Goal: Transaction & Acquisition: Purchase product/service

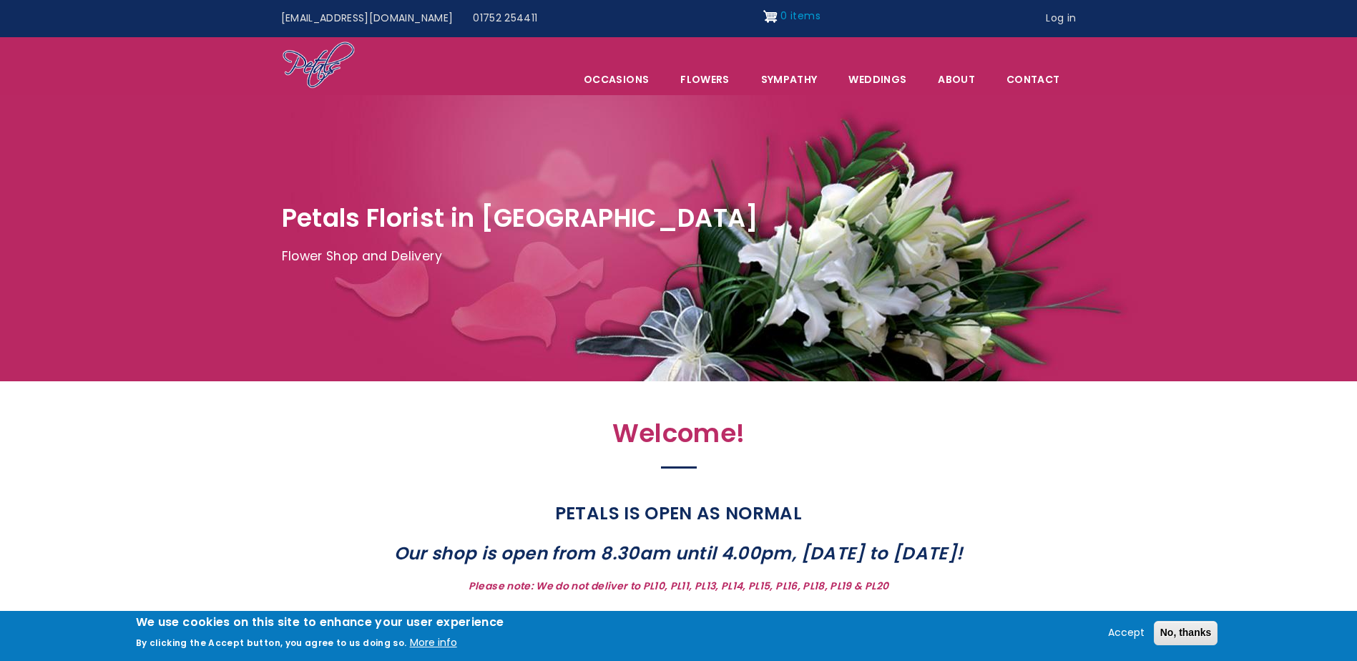
click at [781, 17] on span "0 items" at bounding box center [800, 16] width 39 height 14
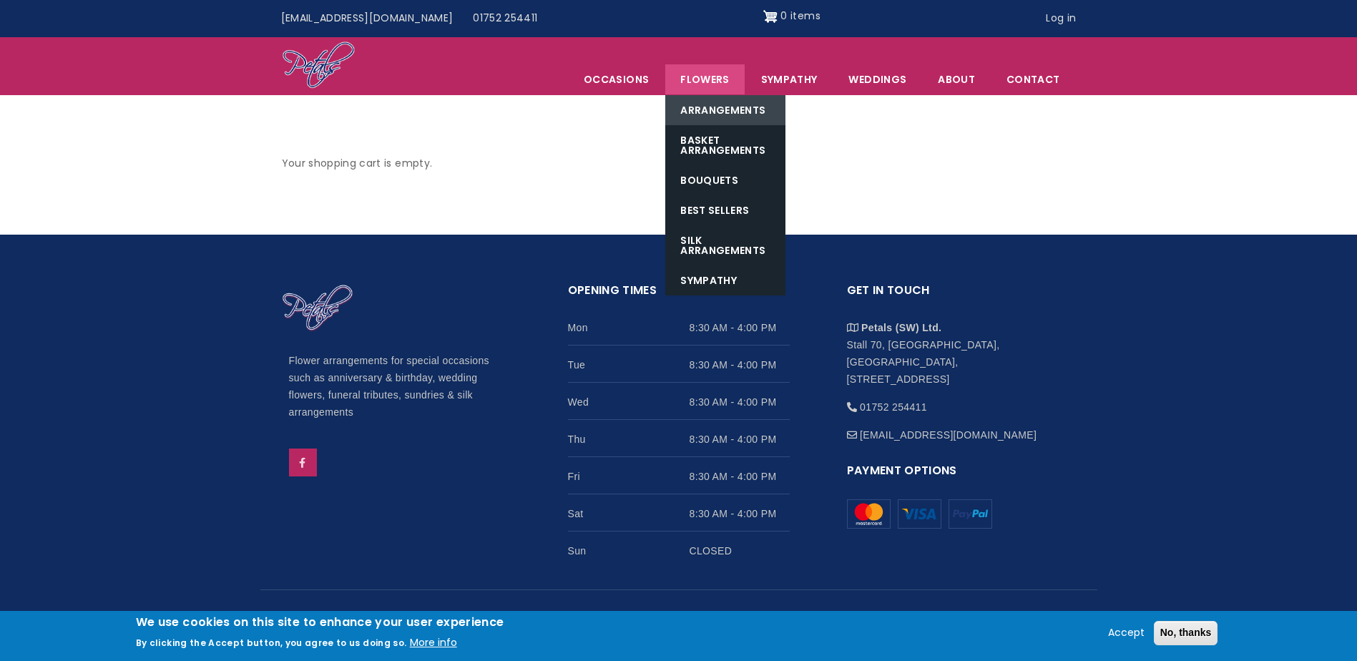
click at [728, 123] on link "Arrangements" at bounding box center [725, 110] width 120 height 30
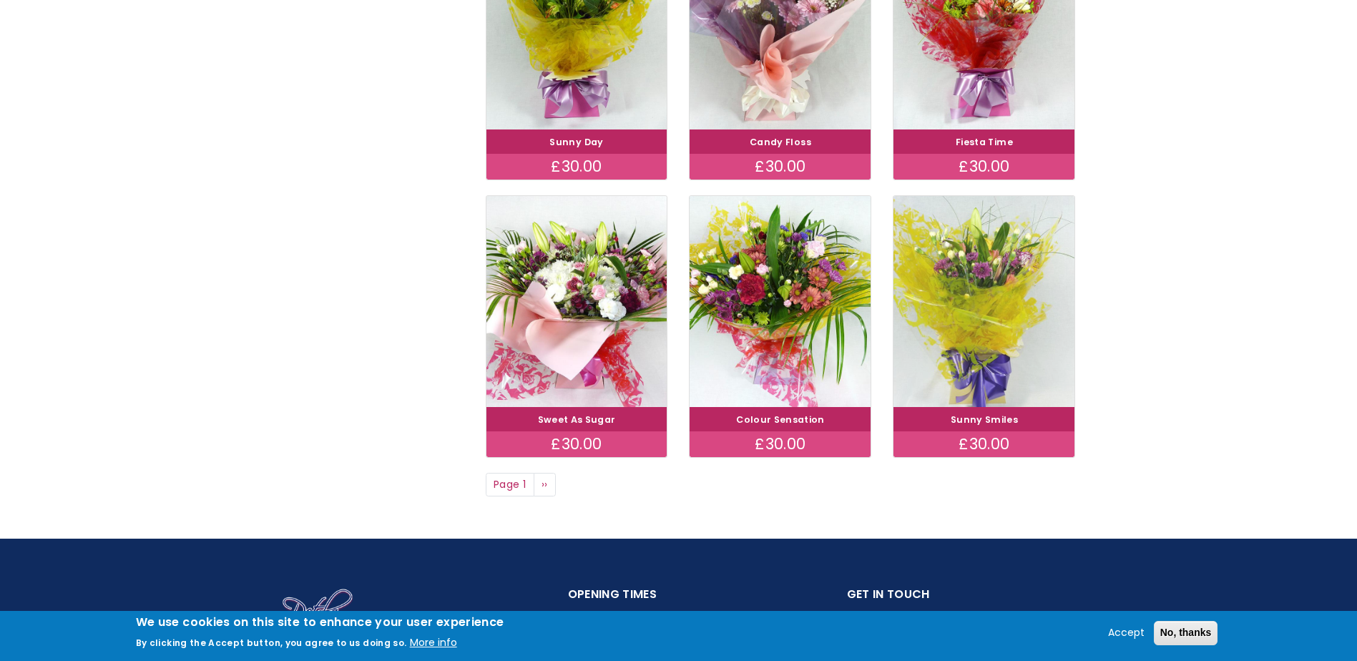
scroll to position [1073, 0]
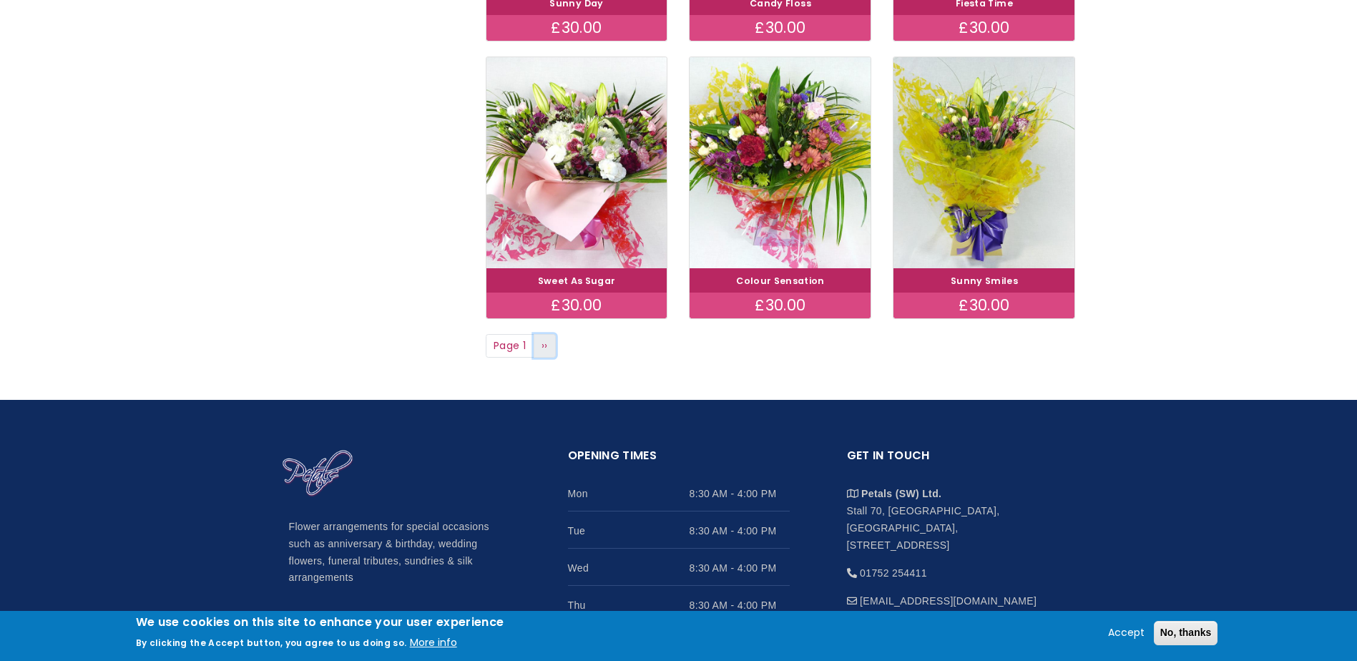
click at [548, 353] on link "Next page ››" at bounding box center [545, 346] width 23 height 24
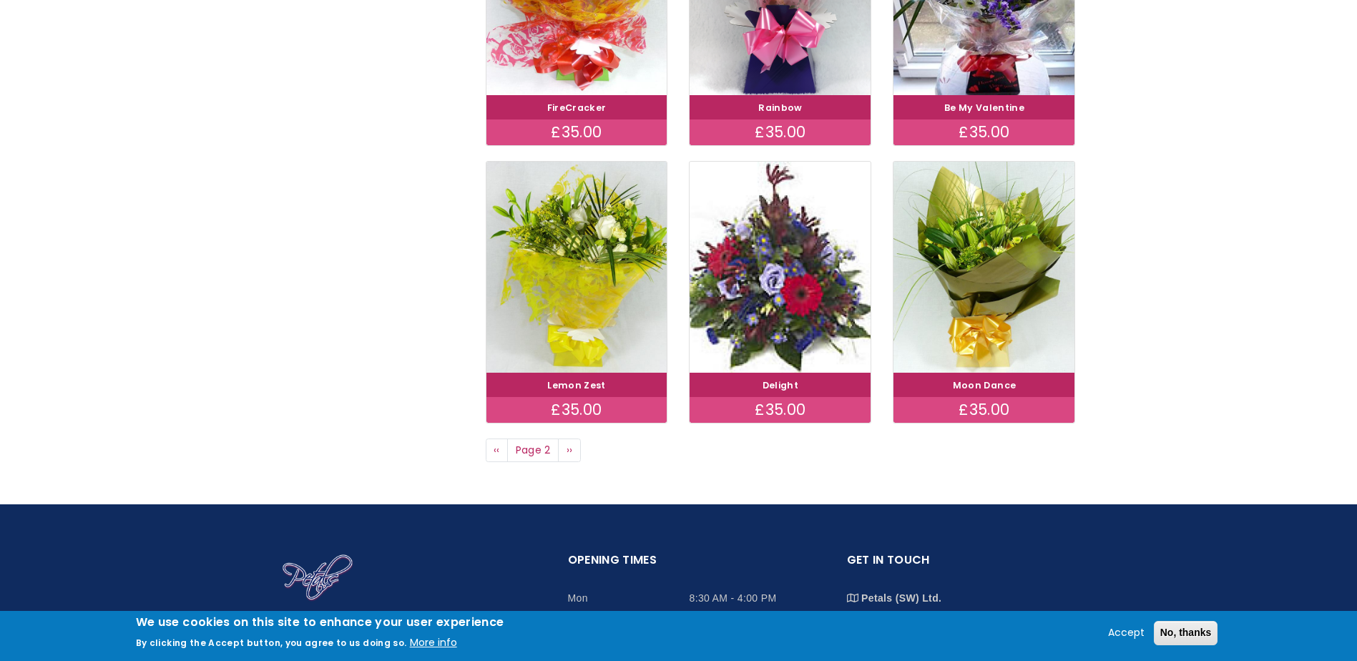
scroll to position [1073, 0]
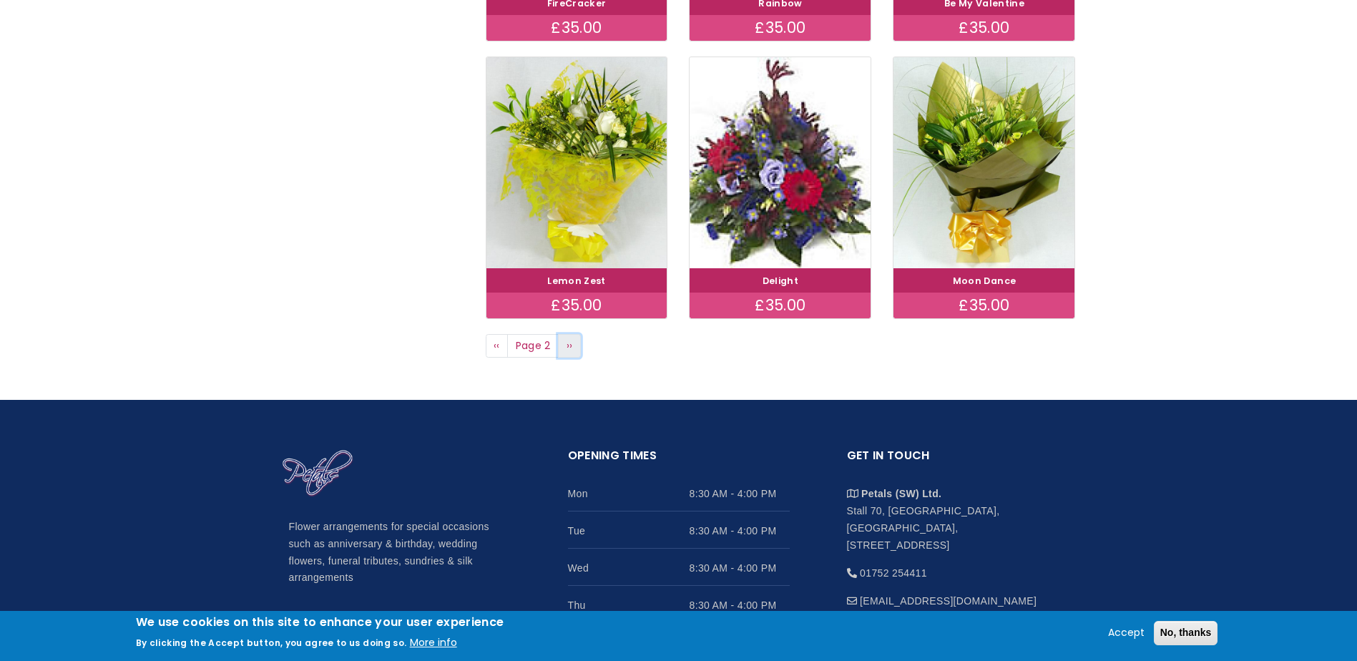
click at [567, 355] on link "Next page ››" at bounding box center [569, 346] width 23 height 24
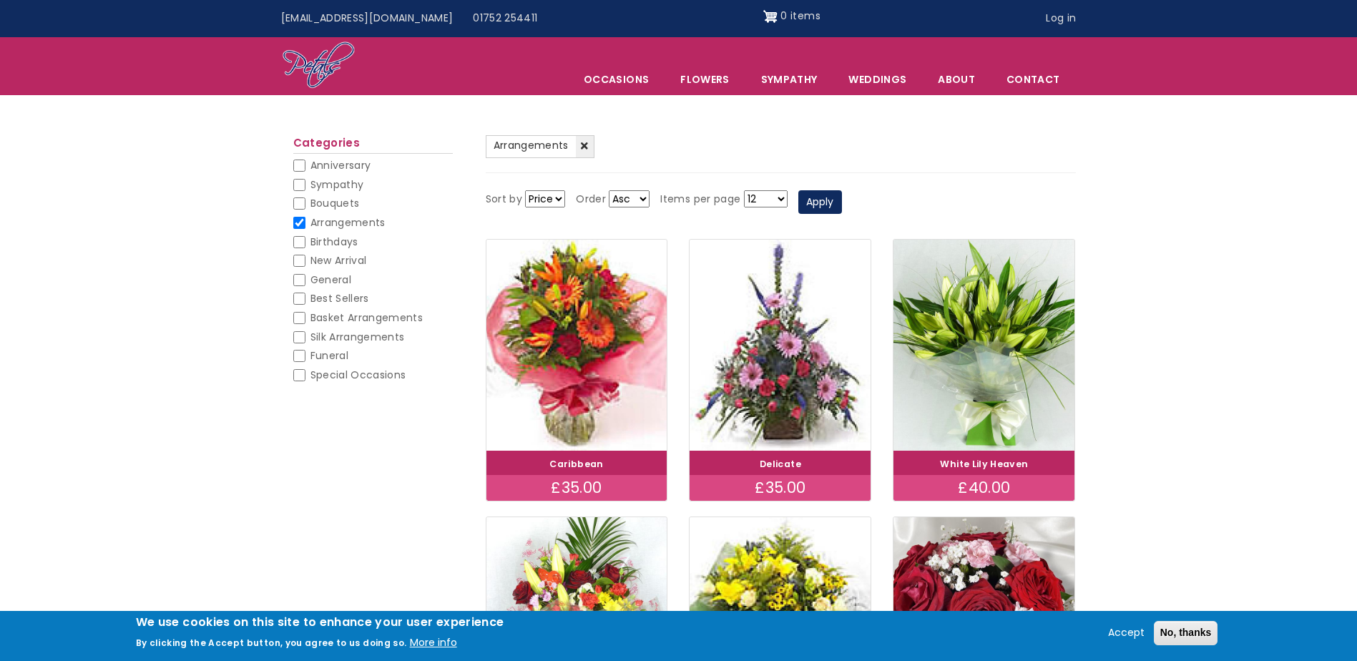
click at [549, 199] on select "Price Title" at bounding box center [545, 198] width 40 height 17
select select "title"
click at [525, 190] on select "Price Title" at bounding box center [545, 198] width 40 height 17
click at [319, 283] on span "General" at bounding box center [331, 280] width 41 height 14
click at [306, 283] on input "General" at bounding box center [299, 280] width 12 height 12
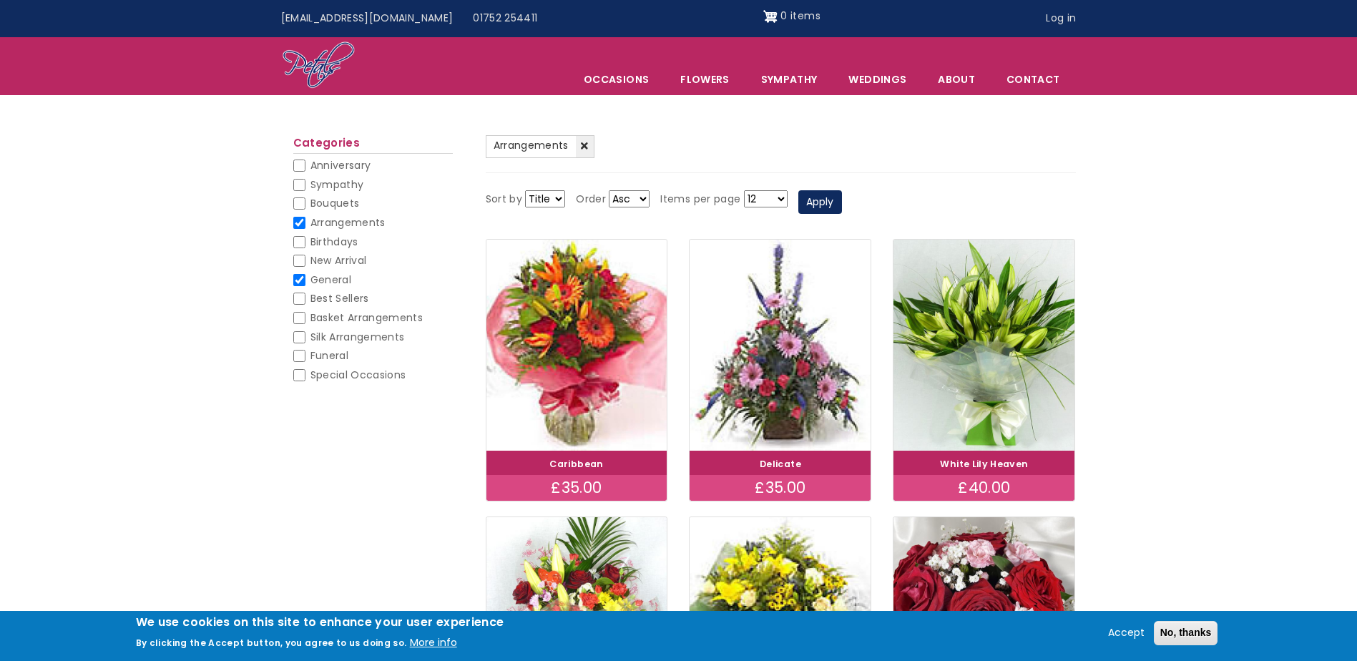
checkbox input "false"
